Goal: Use online tool/utility: Utilize a website feature to perform a specific function

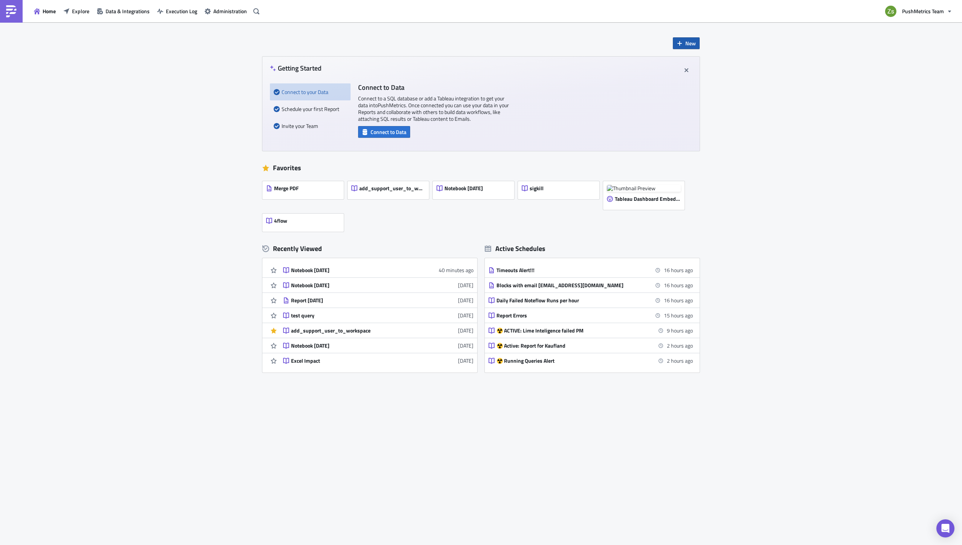
click at [692, 45] on span "New" at bounding box center [691, 43] width 11 height 8
click at [694, 77] on div "Notebook" at bounding box center [712, 74] width 50 height 8
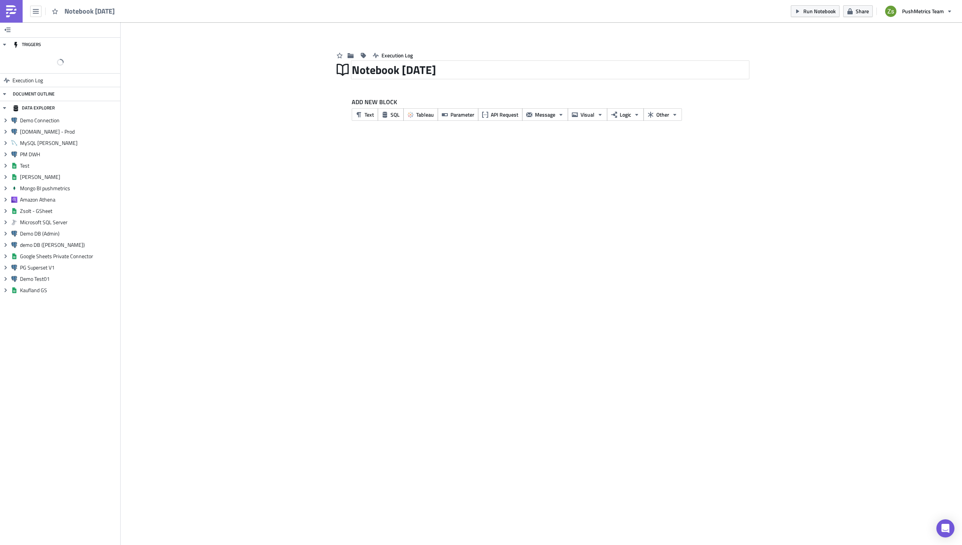
click at [394, 70] on div "Notebook [DATE]" at bounding box center [550, 69] width 397 height 17
type input "Unifonic - Subscription"
click at [385, 115] on icon "button" at bounding box center [385, 115] width 6 height 6
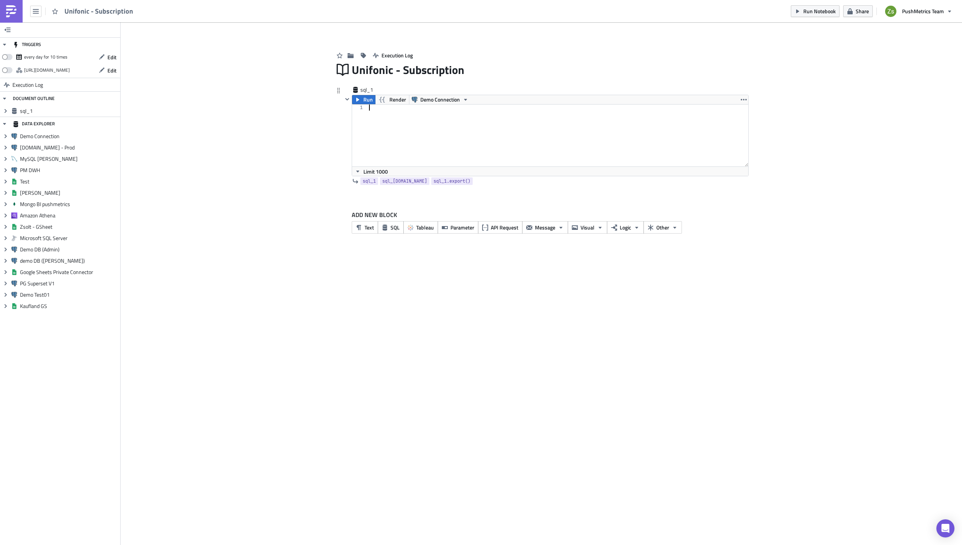
click at [423, 106] on div at bounding box center [558, 141] width 381 height 74
click at [436, 99] on span "Demo Connection" at bounding box center [441, 99] width 40 height 9
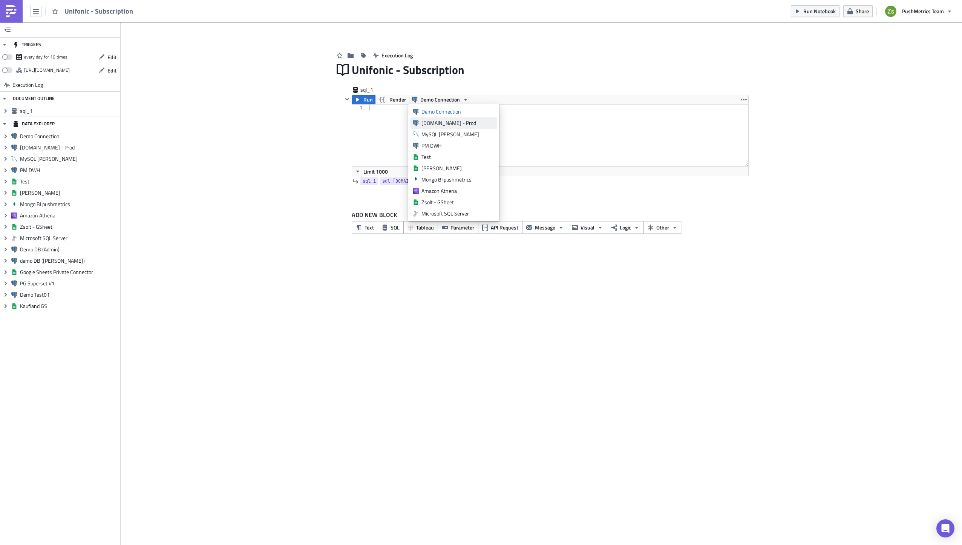
click at [445, 128] on link "[DOMAIN_NAME] - Prod" at bounding box center [453, 122] width 87 height 11
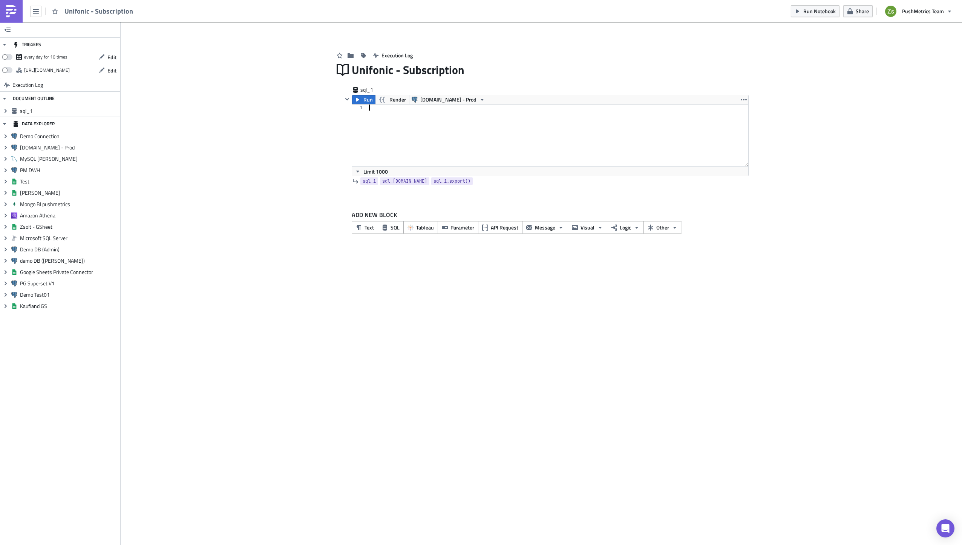
click at [445, 128] on div at bounding box center [558, 141] width 381 height 74
paste textarea "sub_1QXO8GJM5dkrBLlilsmvoPPB'"
type textarea "select * from subscription where subscription_id = 'sub_1QXO8GJM5dkrBLlilsmvoPP…"
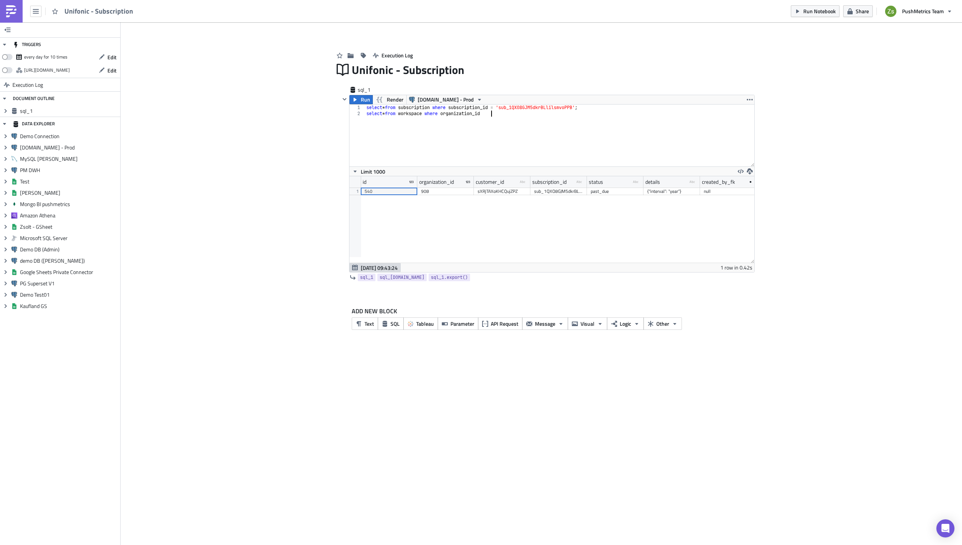
scroll to position [0, 10]
type textarea "select * from workspace where organization_id = 908;"
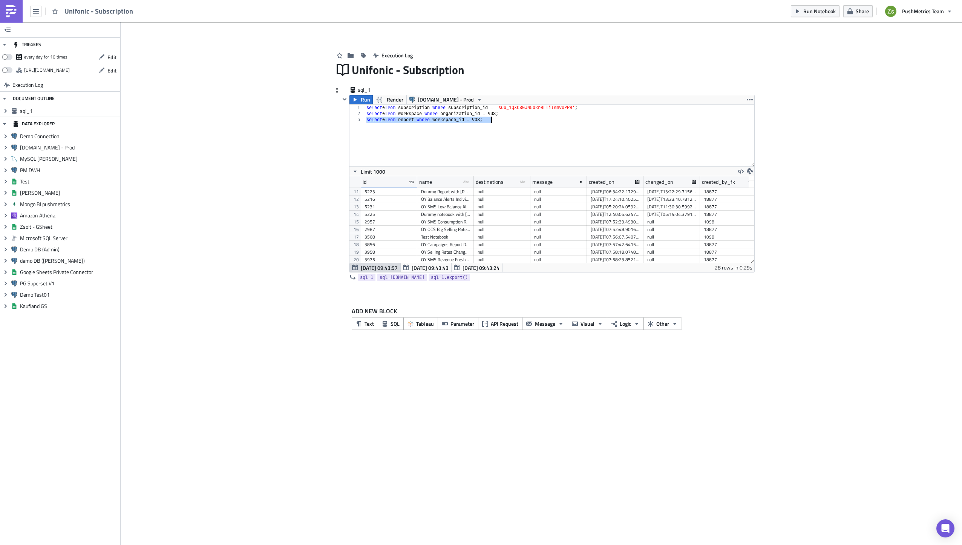
scroll to position [0, 0]
drag, startPoint x: 474, startPoint y: 186, endPoint x: 512, endPoint y: 187, distance: 38.5
click at [512, 187] on div at bounding box center [511, 182] width 1 height 12
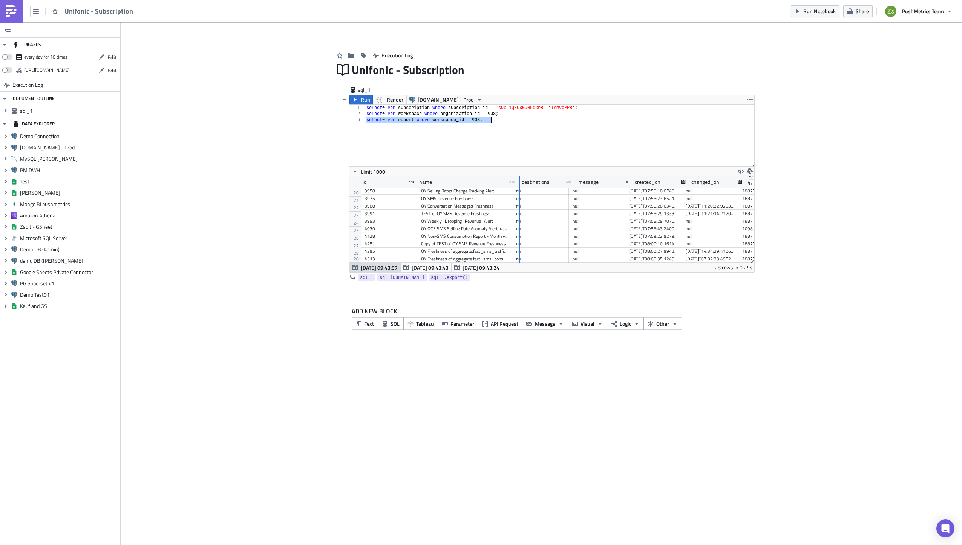
drag, startPoint x: 512, startPoint y: 187, endPoint x: 520, endPoint y: 188, distance: 7.6
click at [520, 188] on div "id name type-text Created with Sketch. destinations type-text Created with Sket…" at bounding box center [552, 219] width 405 height 86
type textarea "select * from report where workspace_id = 908;"
click at [520, 140] on div "select * from subscription where subscription_id = 'sub_1QXO8GJM5dkrBLlilsmvoPP…" at bounding box center [560, 135] width 390 height 62
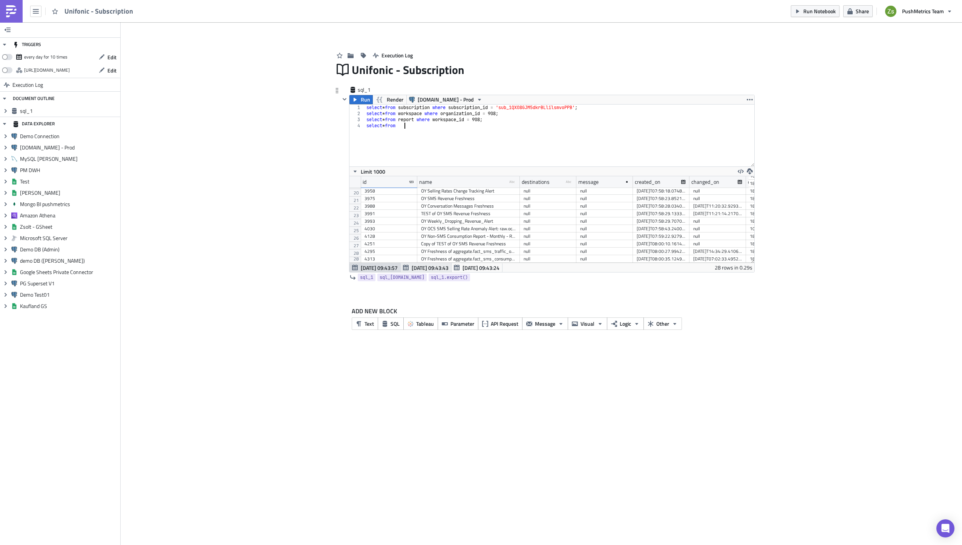
click at [432, 266] on span "[DATE] 09:43:43" at bounding box center [430, 268] width 37 height 8
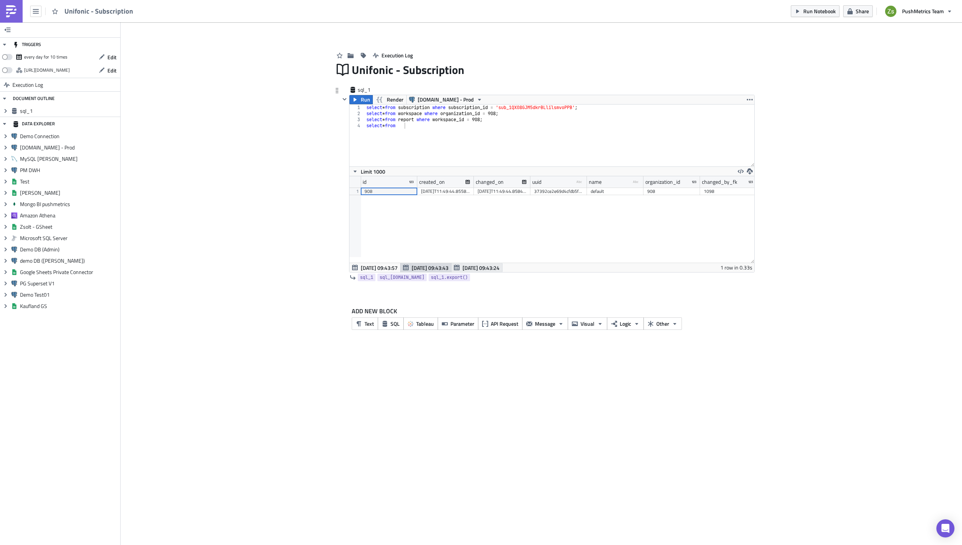
scroll to position [86, 405]
click at [469, 269] on span "[DATE] 09:43:24" at bounding box center [481, 268] width 37 height 8
click at [564, 193] on div "[DATE]T22:00:00" at bounding box center [556, 191] width 49 height 8
click at [552, 190] on div "[DATE]T22:00:00" at bounding box center [556, 191] width 49 height 8
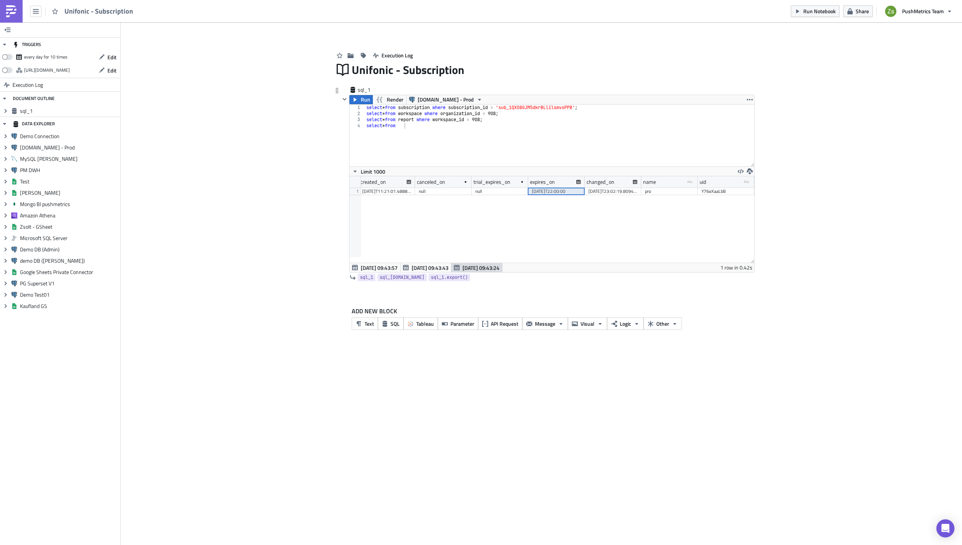
click at [555, 154] on div "select * from subscription where subscription_id = 'sub_1QXO8GJM5dkrBLlilsmvoPP…" at bounding box center [560, 141] width 390 height 74
click at [565, 104] on div "select * from subscription where subscription_id = 'sub_1QXO8GJM5dkrBLlilsmvoPP…" at bounding box center [560, 141] width 390 height 74
click at [633, 126] on div "select * from subscription where subscription_id = 'sub_1QXO8GJM5dkrBLlilsmvoPP…" at bounding box center [560, 141] width 390 height 74
paste textarea "sub_1QXO8GJM5dkrBLlilsmvoPPB"
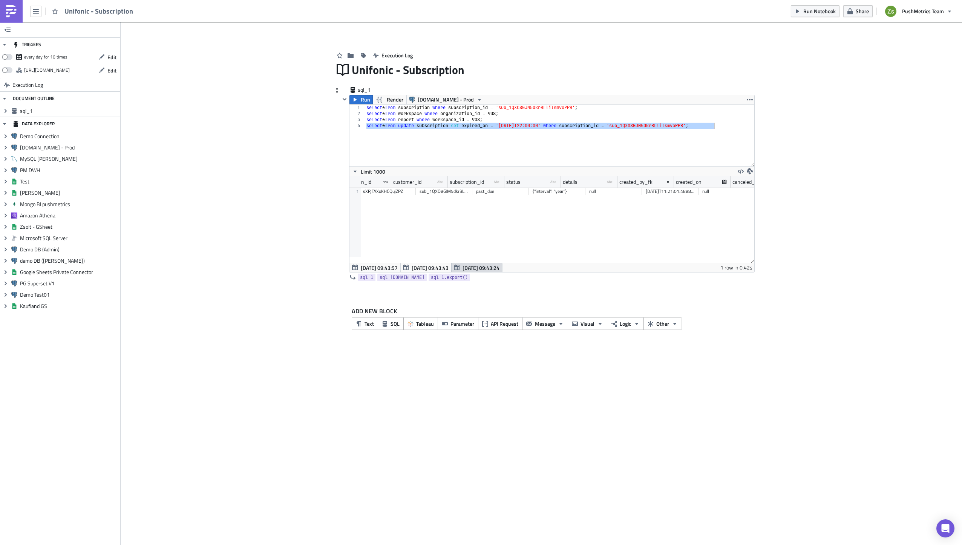
scroll to position [0, 120]
click at [681, 123] on div "select * from subscription where subscription_id = 'sub_1QXO8GJM5dkrBLlilsmvoPP…" at bounding box center [560, 135] width 390 height 62
click at [357, 102] on icon "button" at bounding box center [355, 100] width 6 height 6
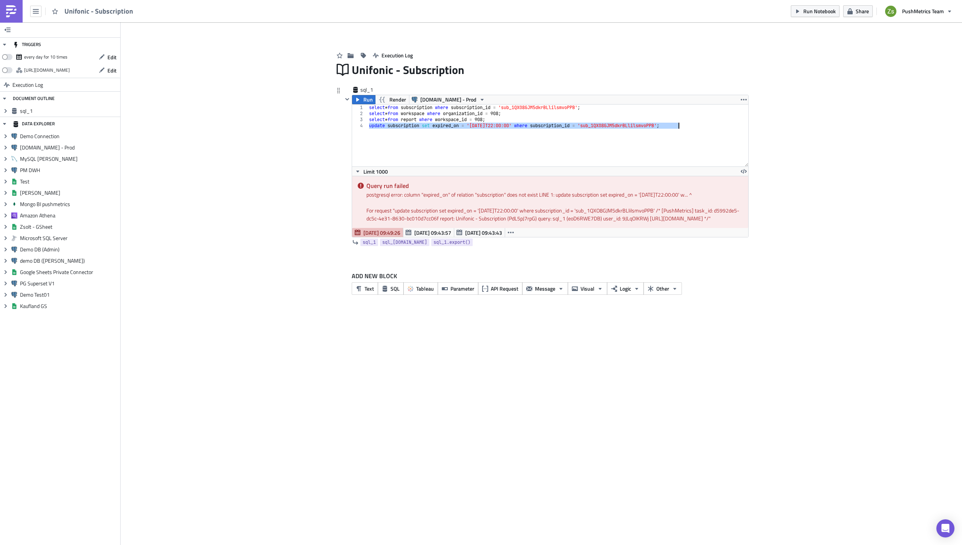
drag, startPoint x: 453, startPoint y: 126, endPoint x: 462, endPoint y: 147, distance: 22.8
click at [453, 126] on div "select * from subscription where subscription_id = 'sub_1QXO8GJM5dkrBLlilsmvoPP…" at bounding box center [558, 135] width 381 height 62
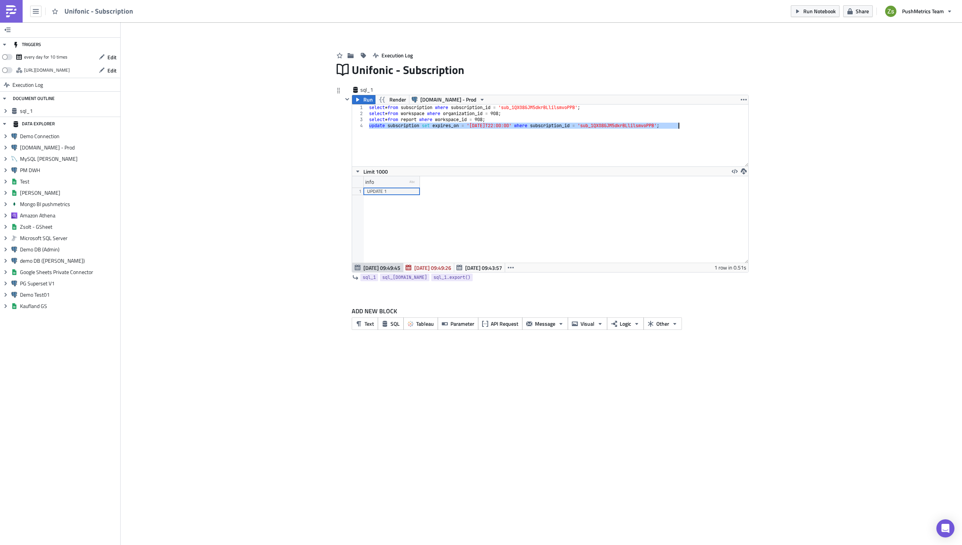
scroll to position [86, 396]
click at [476, 107] on div "select * from subscription where subscription_id = 'sub_1QXO8GJM5dkrBLlilsmvoPP…" at bounding box center [558, 141] width 381 height 74
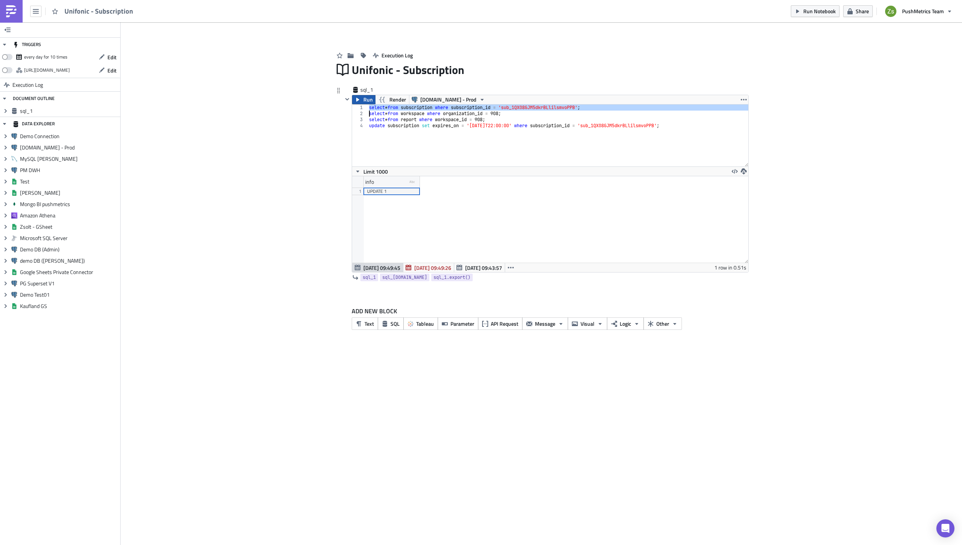
type textarea "select * from subscription where subscription_id = 'sub_1QXO8GJM5dkrBLlilsmvoPP…"
click at [370, 102] on span "Run" at bounding box center [368, 99] width 9 height 9
